Goal: Information Seeking & Learning: Learn about a topic

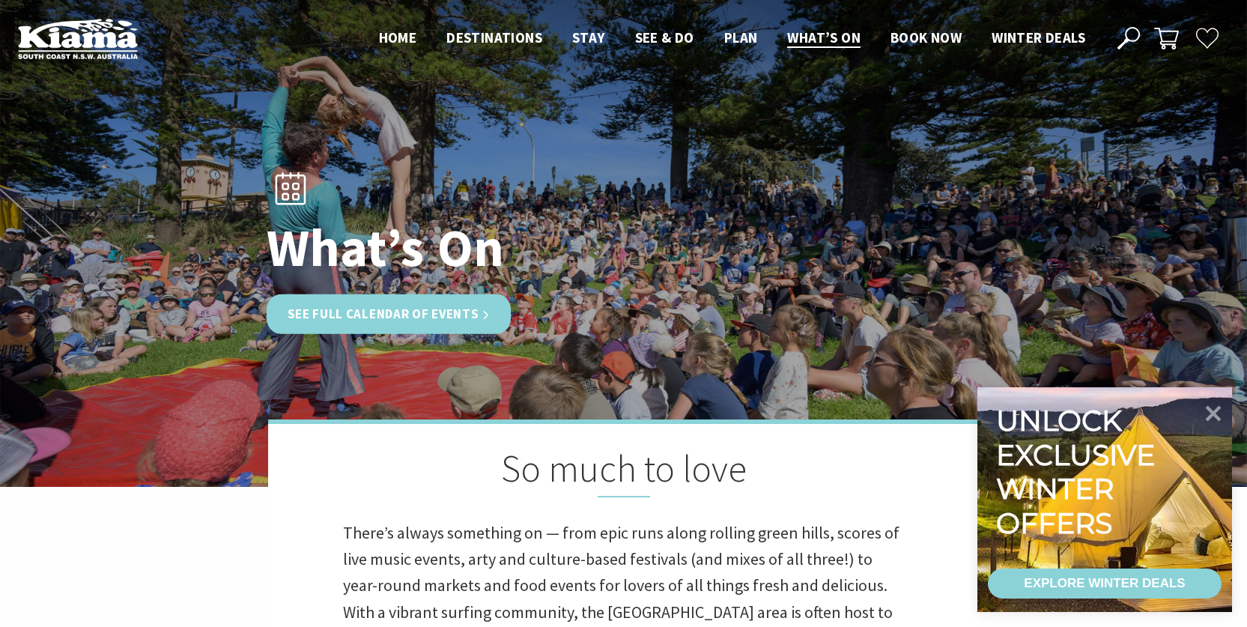
click at [328, 314] on link "See Full Calendar of Events" at bounding box center [389, 314] width 245 height 40
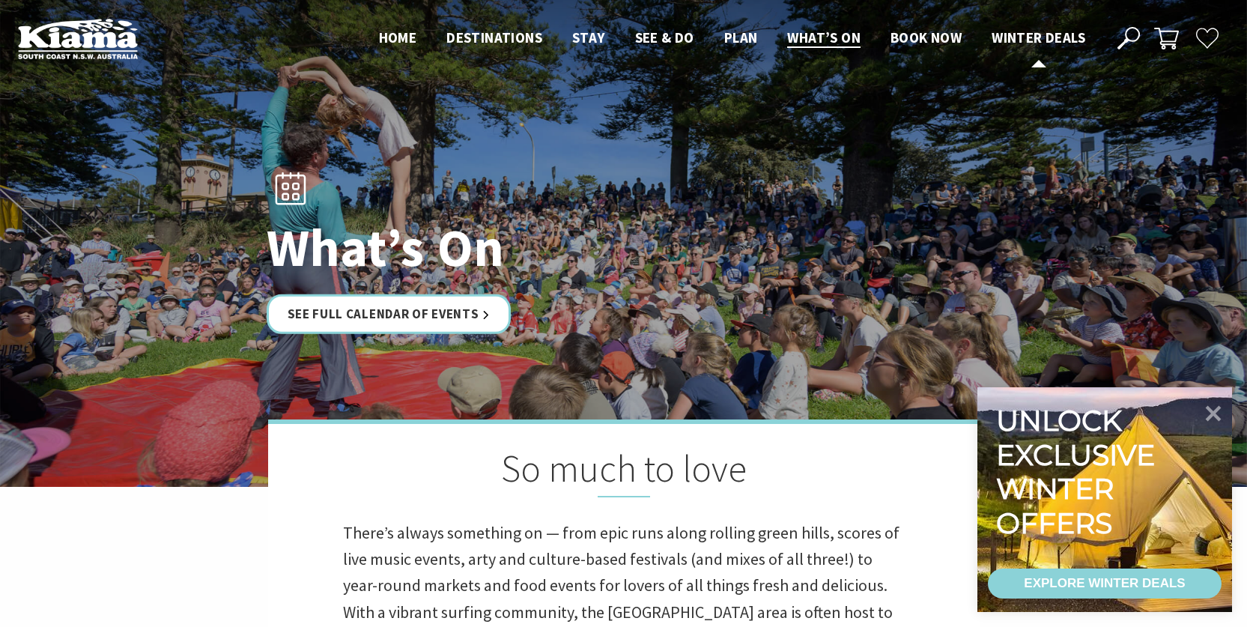
click at [1040, 41] on span "Winter Deals" at bounding box center [1038, 37] width 94 height 18
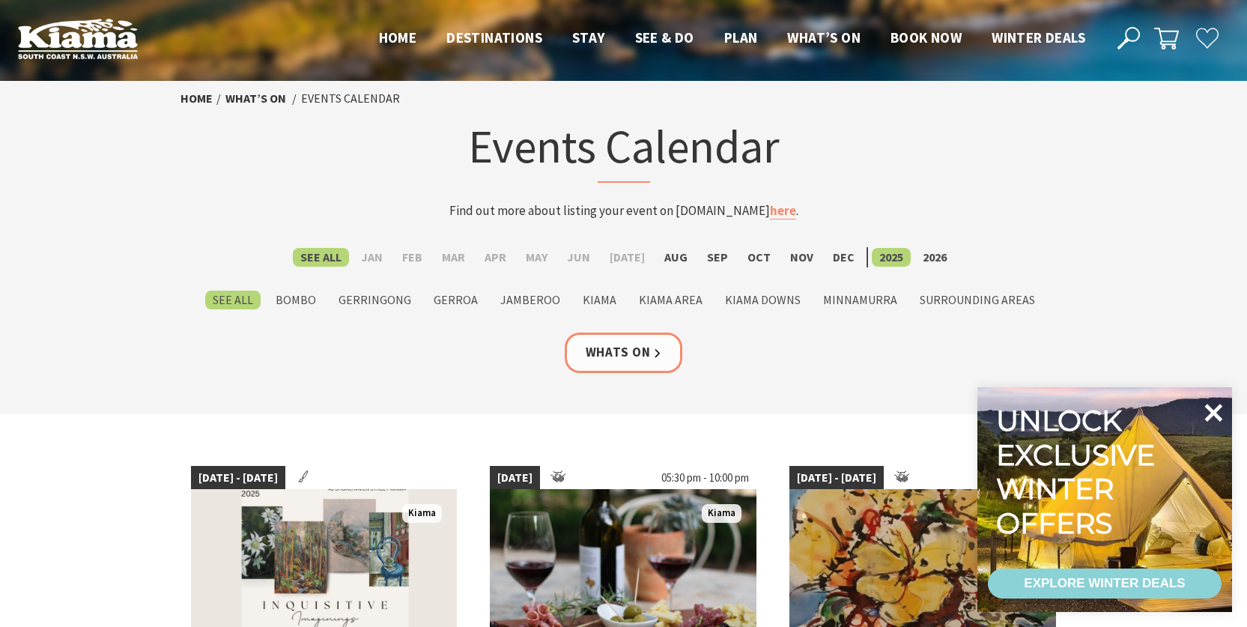
click at [1207, 410] on icon at bounding box center [1213, 413] width 36 height 36
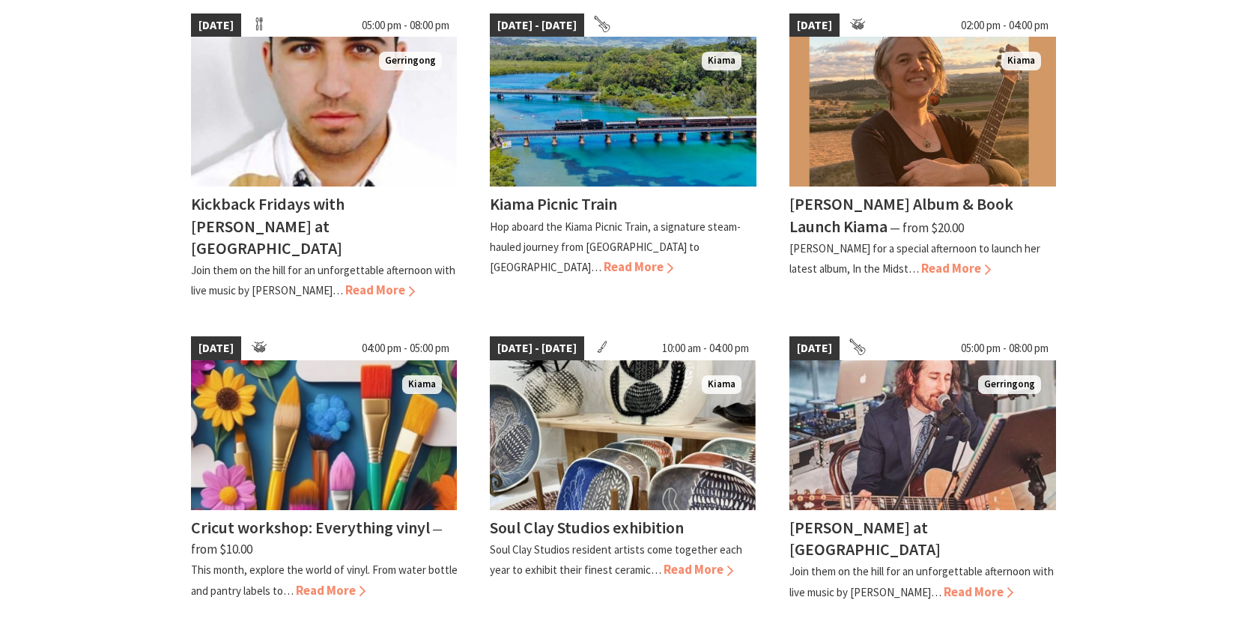
scroll to position [824, 0]
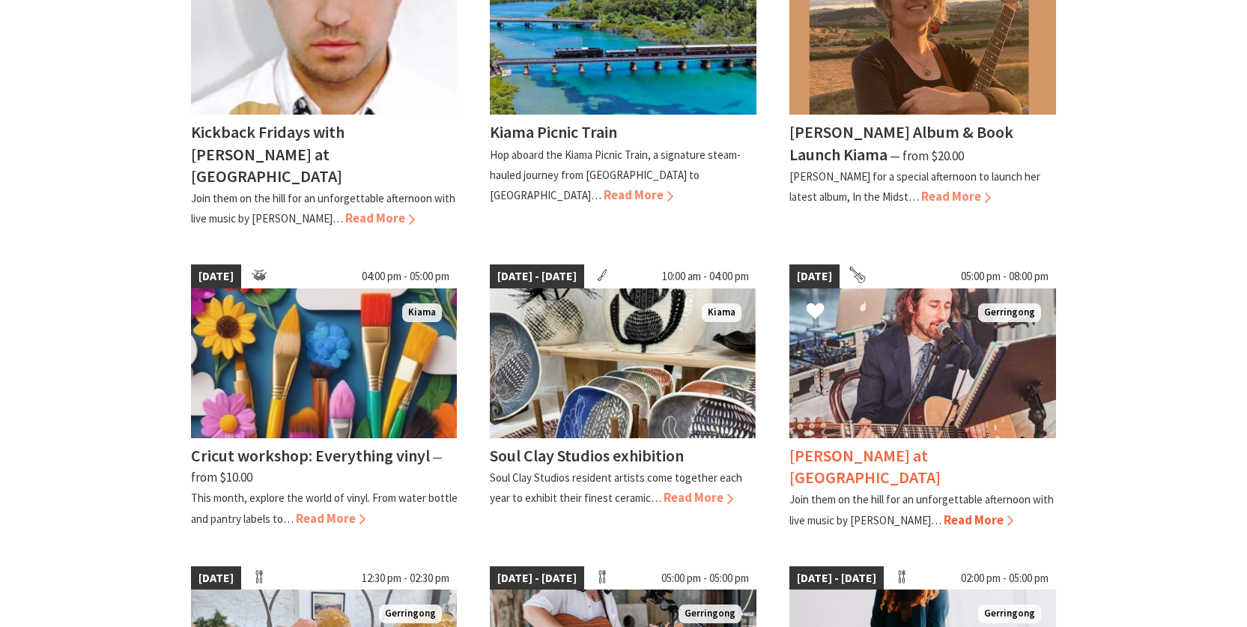
click at [961, 511] on span "Read More" at bounding box center [978, 519] width 70 height 16
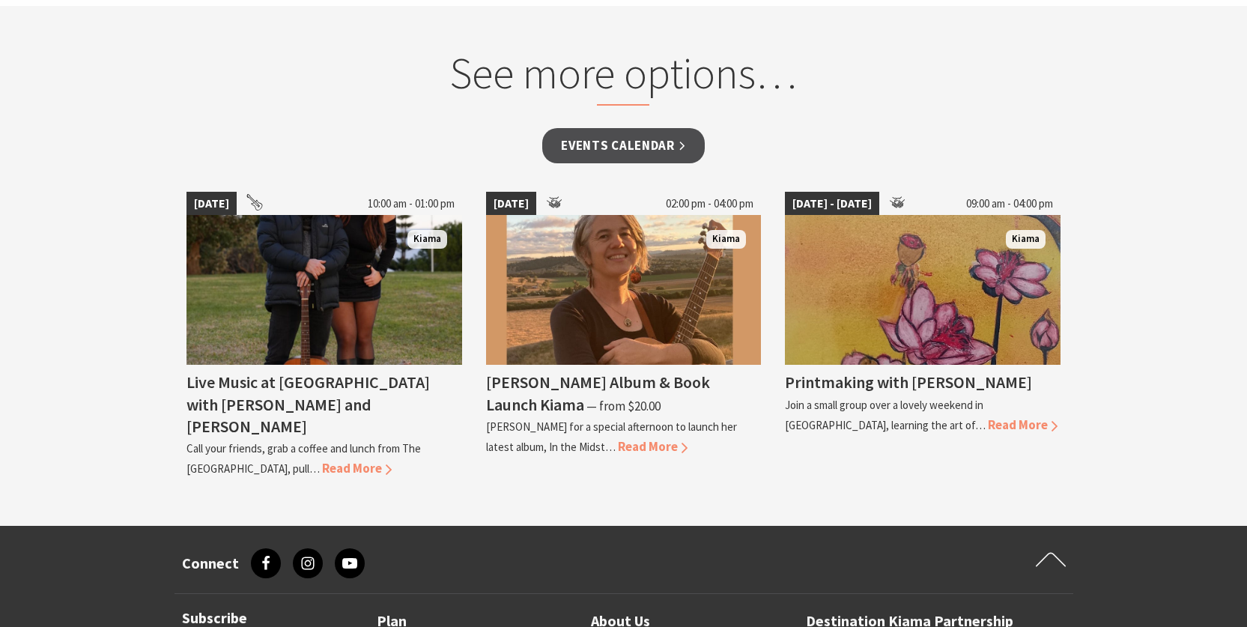
scroll to position [1048, 0]
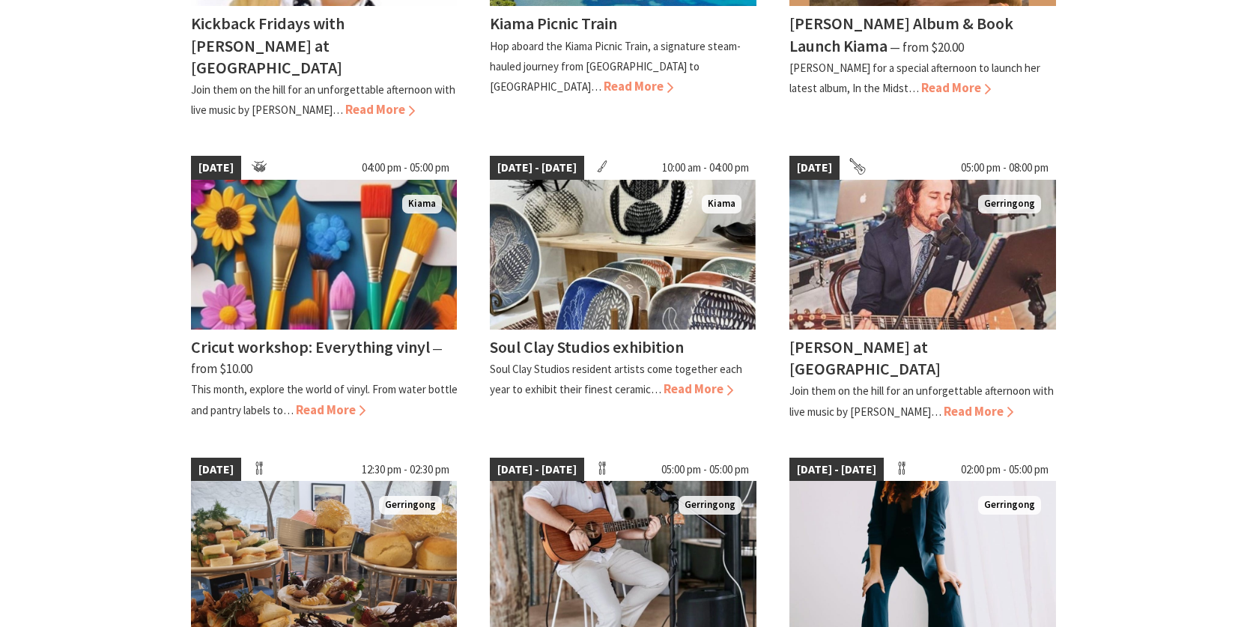
scroll to position [1123, 0]
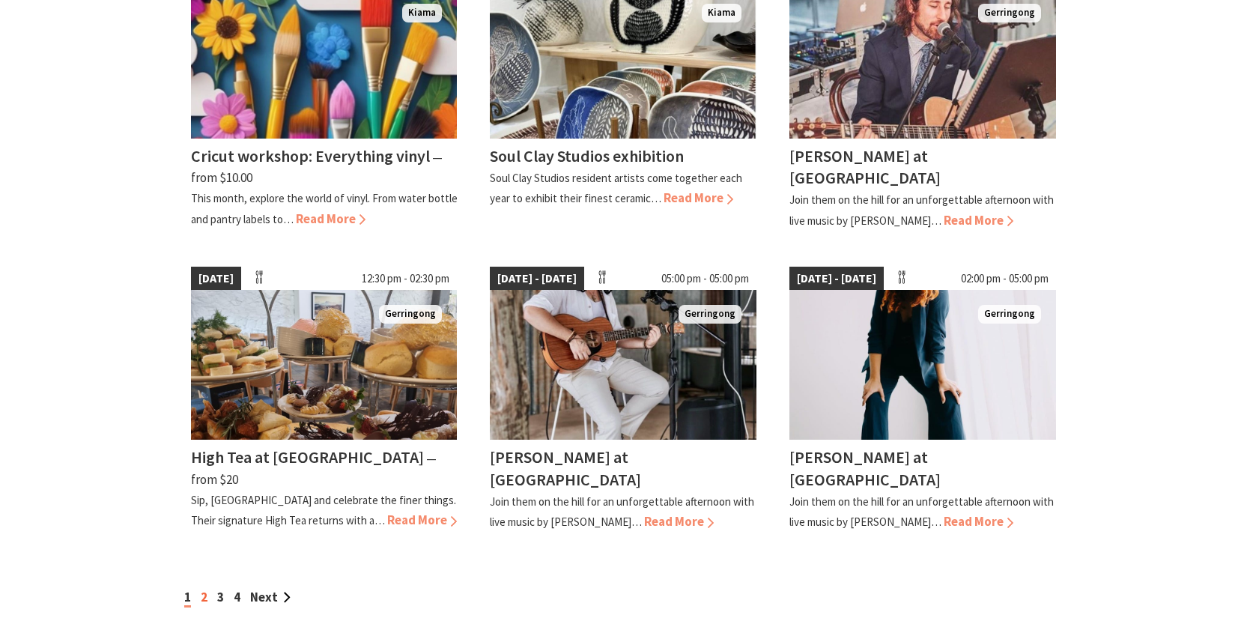
click at [204, 589] on link "2" at bounding box center [204, 597] width 7 height 16
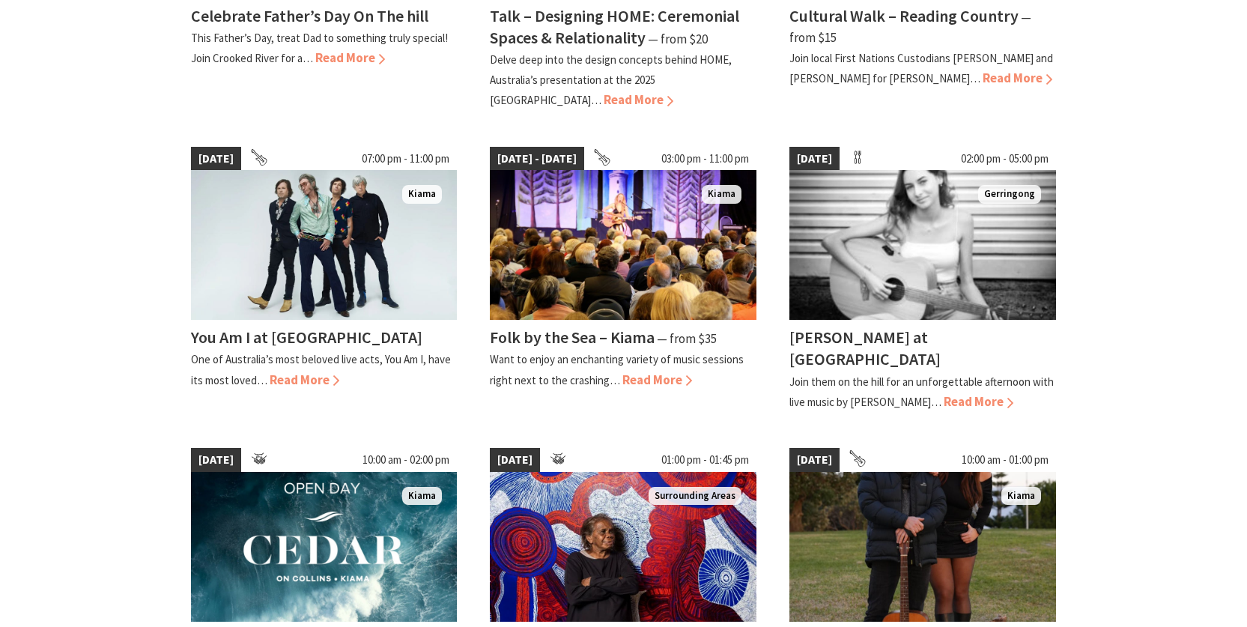
scroll to position [1123, 0]
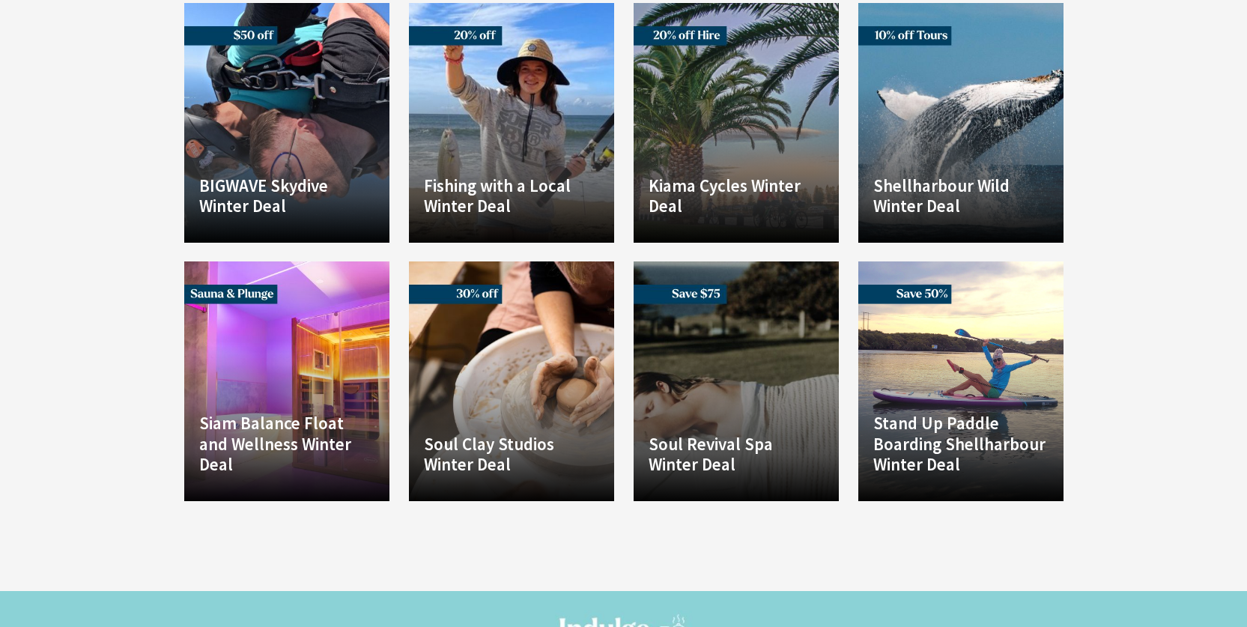
scroll to position [1048, 0]
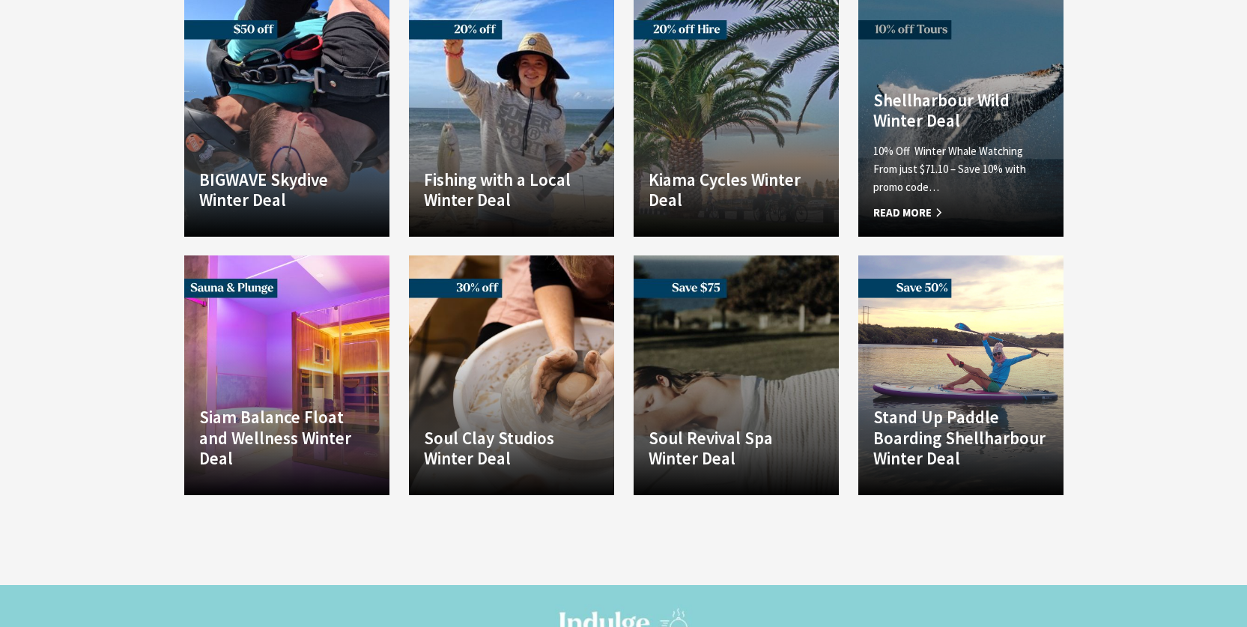
click at [951, 142] on p "10% Off Winter Whale Watching From just $71.10 – Save 10% with promo code…" at bounding box center [960, 169] width 175 height 54
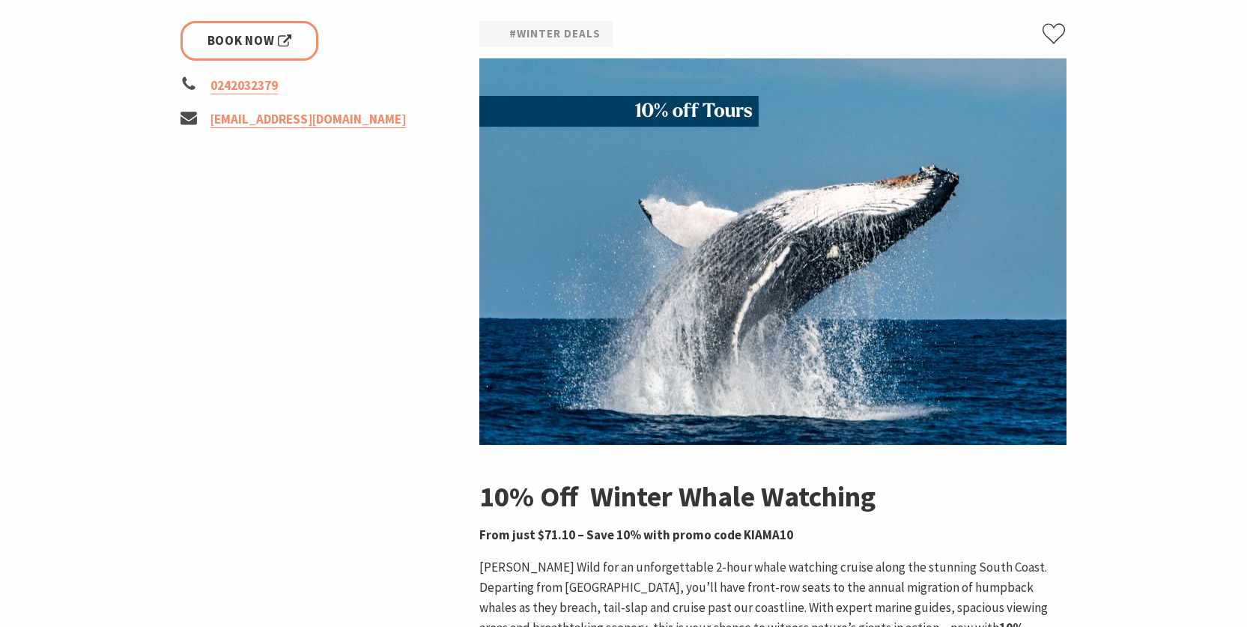
scroll to position [75, 0]
